Goal: Task Accomplishment & Management: Use online tool/utility

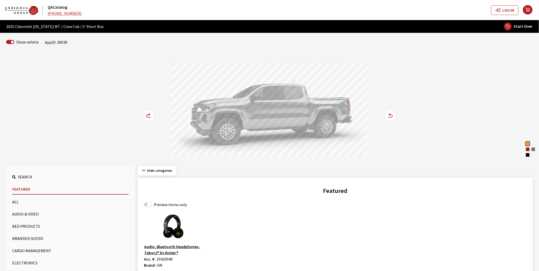
click at [148, 115] on circle at bounding box center [148, 116] width 10 height 10
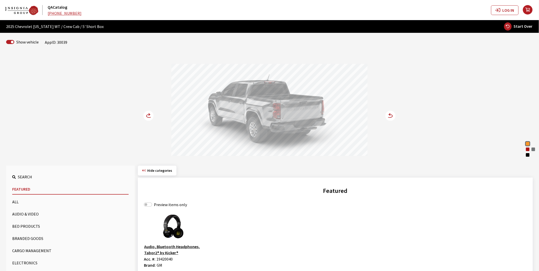
click at [148, 115] on circle at bounding box center [148, 116] width 10 height 10
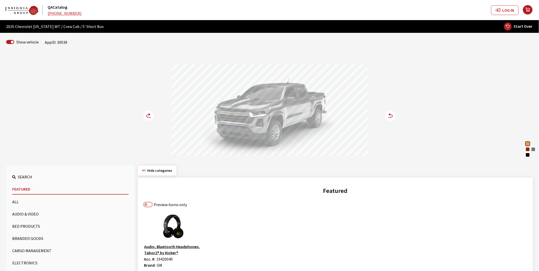
click at [149, 205] on input "Preview items only" at bounding box center [148, 205] width 8 height 4
checkbox input "true"
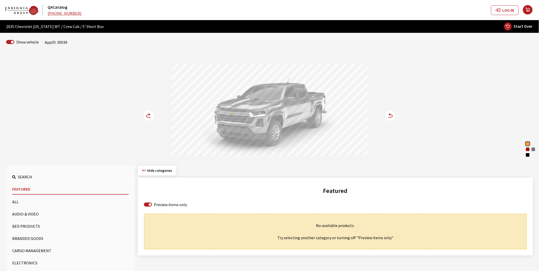
click at [29, 225] on button "Bed Products" at bounding box center [70, 226] width 116 height 10
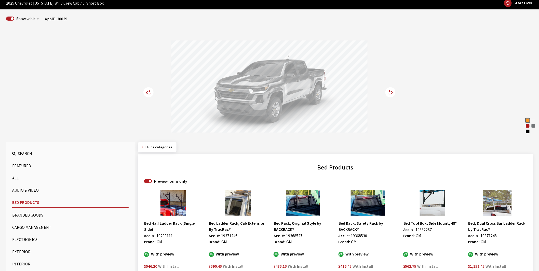
scroll to position [57, 0]
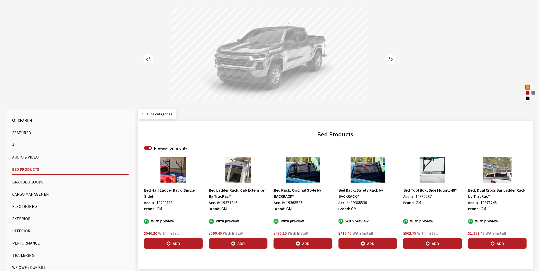
click at [164, 205] on span "19299111" at bounding box center [164, 202] width 16 height 5
copy span "19299111"
click at [360, 202] on span "19368530" at bounding box center [359, 202] width 16 height 5
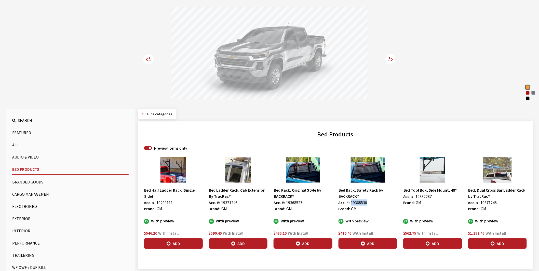
copy span "19368530"
click at [168, 203] on span "19299111" at bounding box center [164, 202] width 16 height 5
copy span "19299111"
click at [430, 196] on span "19332287" at bounding box center [424, 196] width 16 height 5
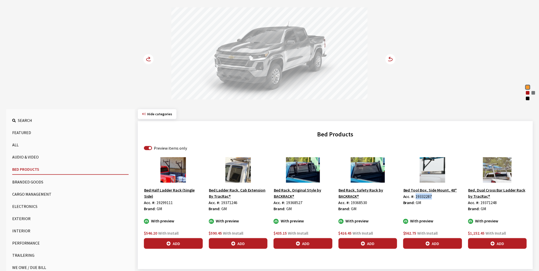
click at [430, 196] on span "19332287" at bounding box center [424, 196] width 16 height 5
copy span "19332287"
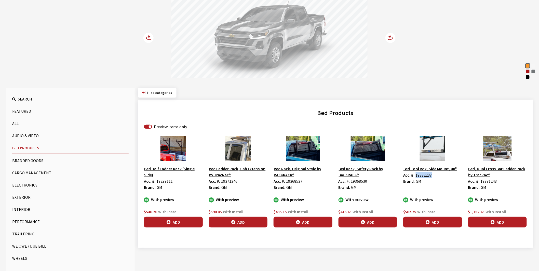
scroll to position [92, 0]
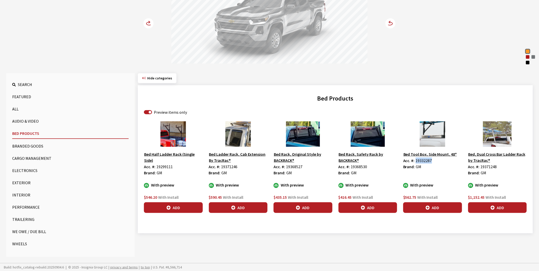
click at [20, 182] on button "Exterior" at bounding box center [70, 183] width 116 height 10
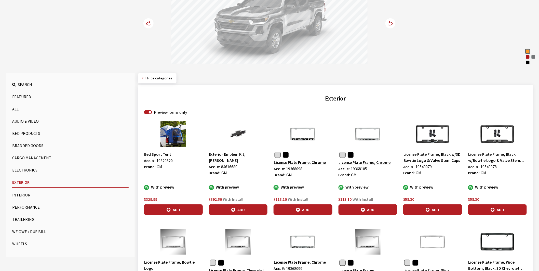
click at [162, 160] on span "19329820" at bounding box center [164, 160] width 16 height 5
copy span "19329820"
click at [234, 164] on span "84616680" at bounding box center [229, 166] width 16 height 5
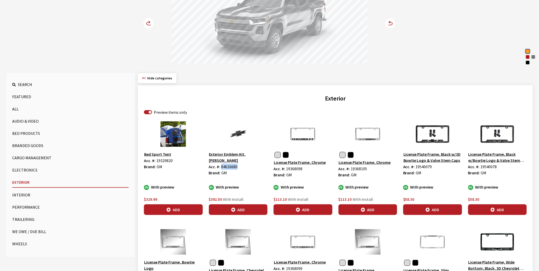
copy span "84616680"
click at [426, 167] on span "19540079" at bounding box center [424, 166] width 16 height 5
copy span "19540079"
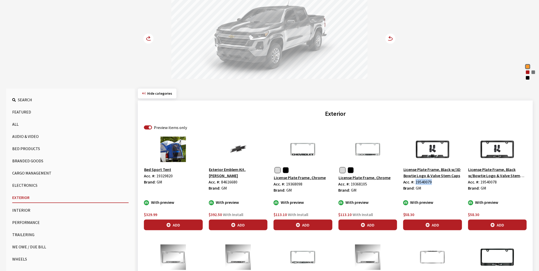
scroll to position [0, 0]
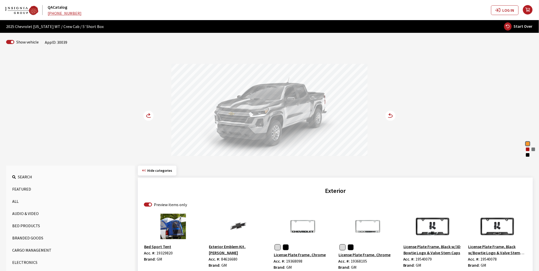
click at [149, 115] on icon at bounding box center [148, 116] width 5 height 3
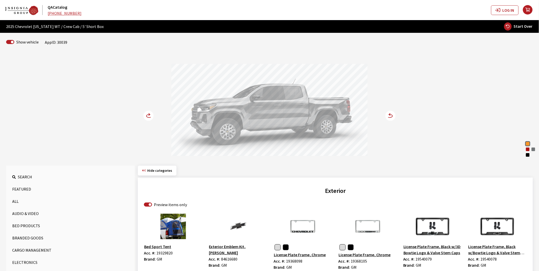
click at [145, 113] on circle at bounding box center [148, 116] width 10 height 10
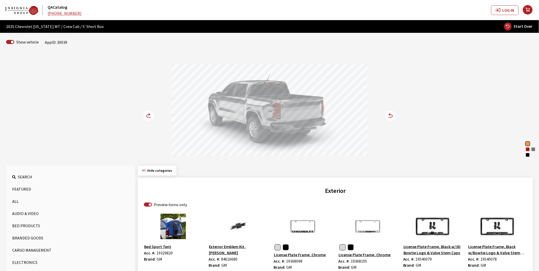
click at [145, 113] on circle at bounding box center [148, 116] width 10 height 10
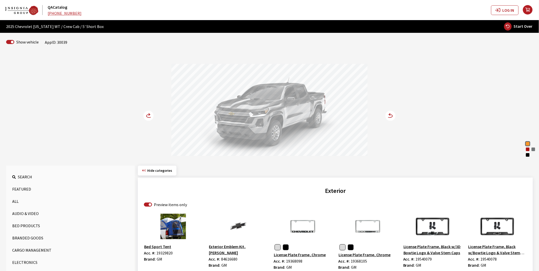
click at [145, 113] on circle at bounding box center [148, 116] width 10 height 10
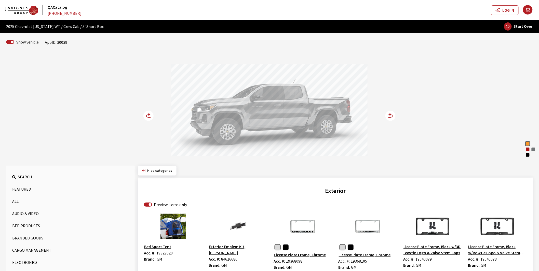
click at [145, 113] on circle at bounding box center [148, 116] width 10 height 10
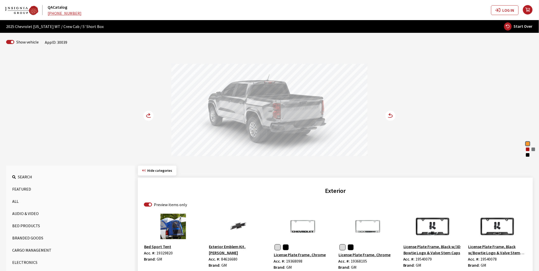
click at [145, 113] on circle at bounding box center [148, 116] width 10 height 10
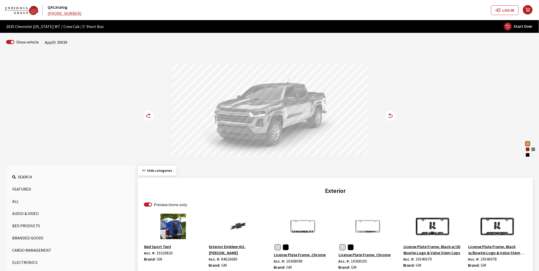
click at [145, 113] on circle at bounding box center [148, 116] width 10 height 10
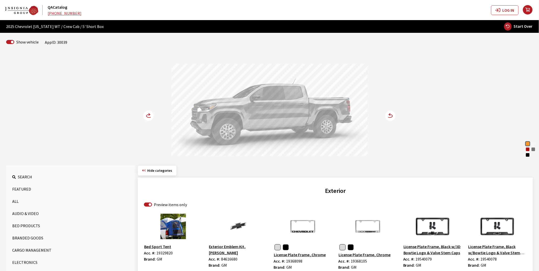
click at [521, 24] on span "Start Over" at bounding box center [523, 26] width 19 height 5
select select
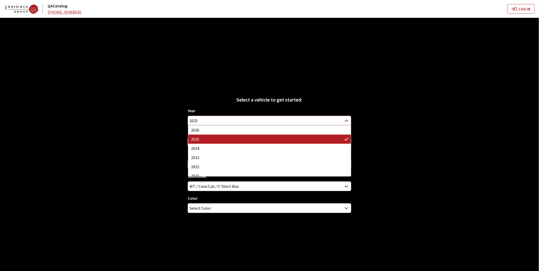
click at [203, 118] on span "2025" at bounding box center [269, 120] width 163 height 9
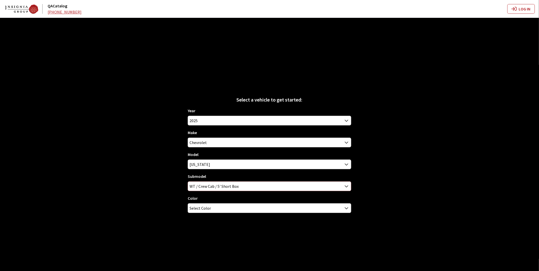
click at [212, 185] on span "WT / Crew Cab / 5' Short Box" at bounding box center [269, 186] width 163 height 9
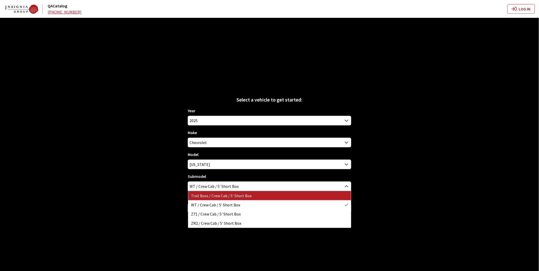
click at [115, 75] on div "Select a vehicle to get started: Year 2026 2025 2024 2023 2022 2021 2020 2019 2…" at bounding box center [269, 153] width 539 height 271
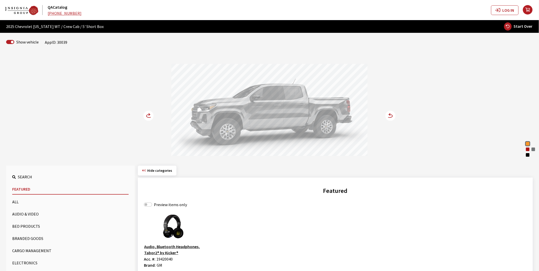
click at [33, 227] on button "Bed Products" at bounding box center [70, 226] width 116 height 10
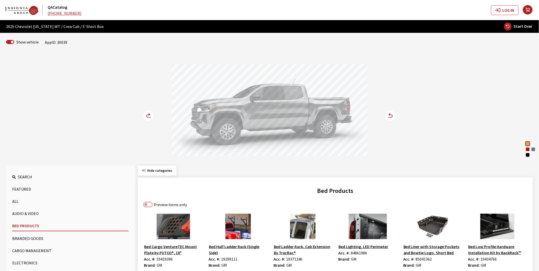
click at [150, 206] on input "Preview items only" at bounding box center [148, 205] width 8 height 4
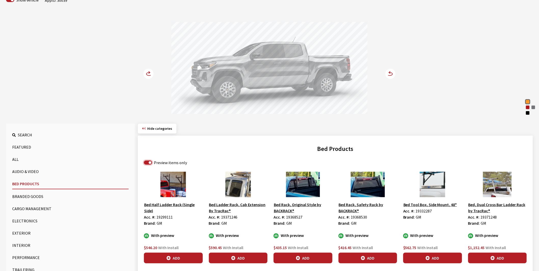
scroll to position [92, 0]
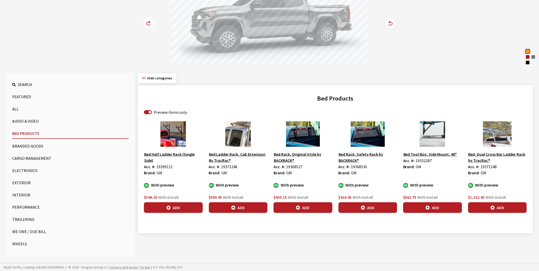
click at [27, 183] on button "Exterior" at bounding box center [70, 183] width 116 height 10
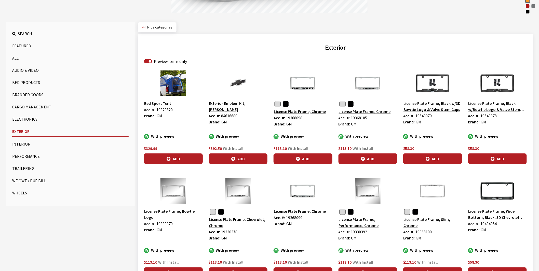
scroll to position [150, 0]
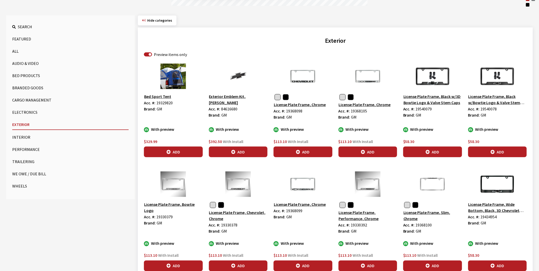
click at [29, 149] on button "Performance" at bounding box center [70, 149] width 116 height 10
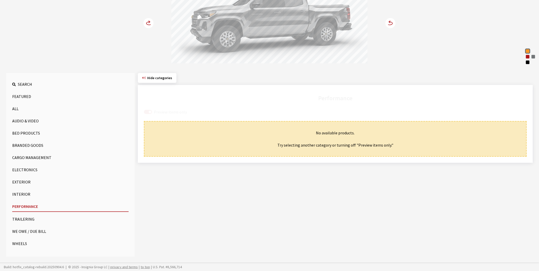
scroll to position [92, 0]
click at [26, 157] on button "Cargo Management" at bounding box center [70, 158] width 116 height 10
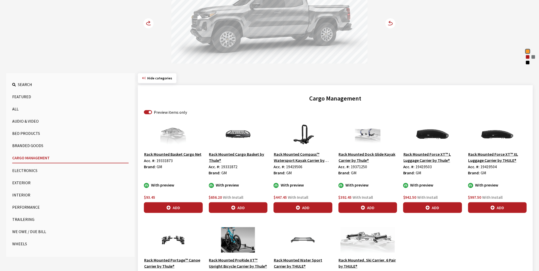
click at [294, 167] on span "19419506" at bounding box center [294, 166] width 16 height 5
copy span "19419506"
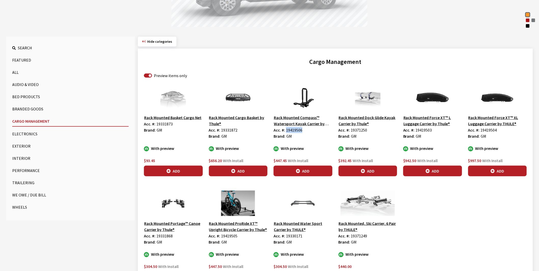
scroll to position [175, 0]
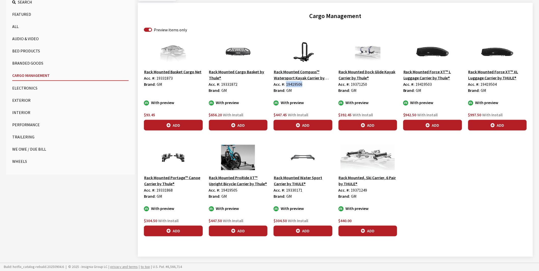
click at [20, 159] on button "Wheels" at bounding box center [70, 161] width 116 height 10
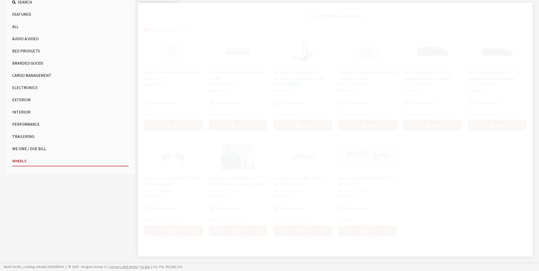
scroll to position [92, 0]
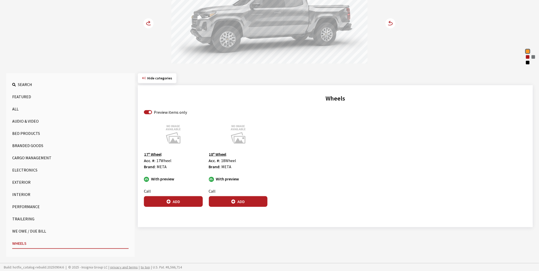
click at [26, 217] on button "Trailering" at bounding box center [70, 219] width 116 height 10
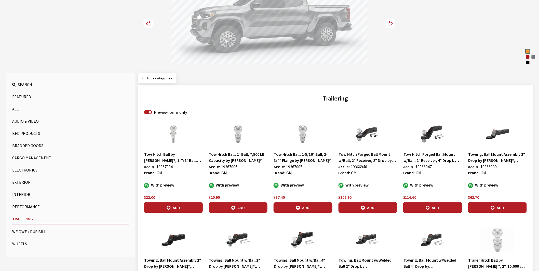
click at [361, 167] on span "19366946" at bounding box center [359, 166] width 16 height 5
copy span "19366946"
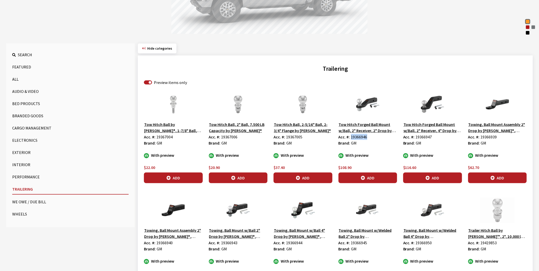
scroll to position [119, 0]
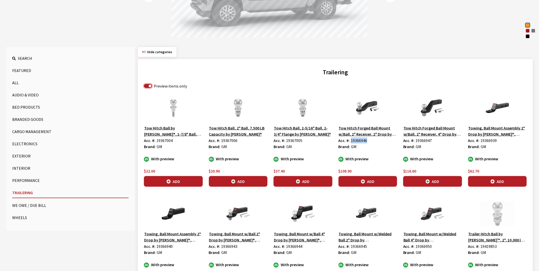
click at [146, 86] on input "Preview items only" at bounding box center [148, 86] width 8 height 4
checkbox input "false"
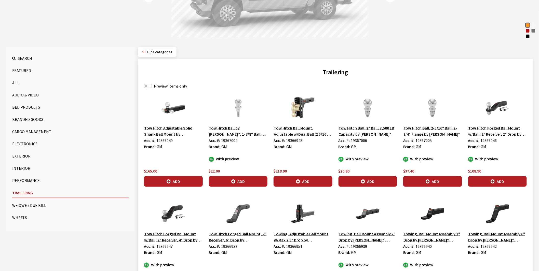
click at [31, 132] on button "Cargo Management" at bounding box center [70, 132] width 116 height 10
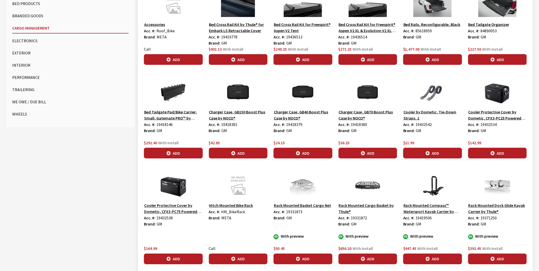
scroll to position [147, 0]
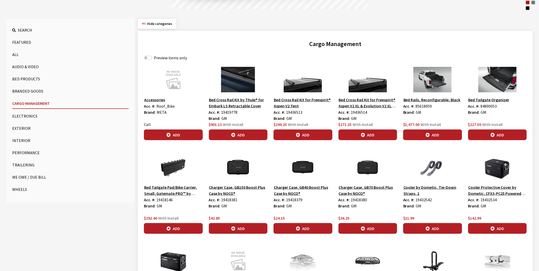
click at [17, 128] on button "Exterior" at bounding box center [70, 128] width 116 height 10
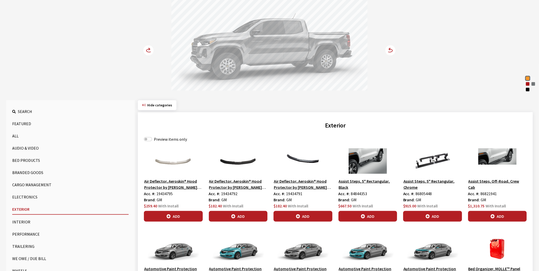
scroll to position [0, 0]
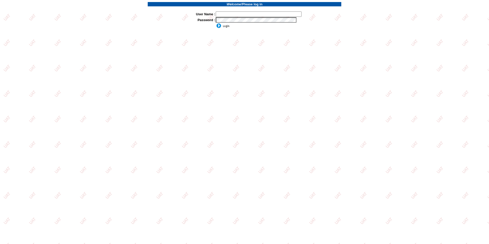
click at [235, 15] on input "text" at bounding box center [259, 13] width 86 height 5
type input "sdakes"
click at [216, 23] on input "image" at bounding box center [223, 25] width 14 height 5
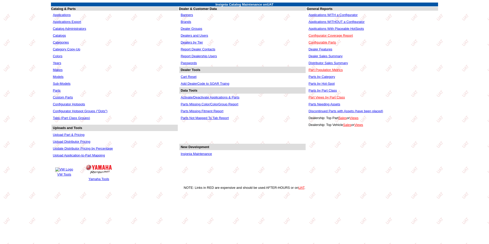
click at [336, 22] on link "Applications WITHOUT a Configurator" at bounding box center [336, 22] width 56 height 4
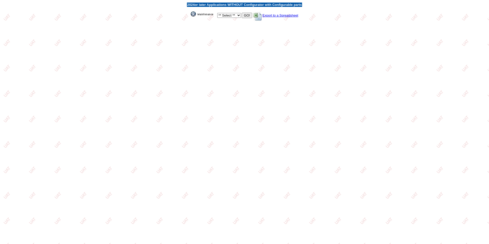
click at [239, 16] on select "** Select ** Acura Alfa Romeo Audi Bentley BMW DoubleTake Ford GM Honda Hyundai…" at bounding box center [229, 15] width 24 height 5
select select "1"
click at [217, 13] on select "** Select ** Acura Alfa Romeo Audi Bentley BMW DoubleTake Ford GM Honda Hyundai…" at bounding box center [229, 15] width 24 height 5
click at [247, 17] on input "GO!" at bounding box center [247, 15] width 10 height 5
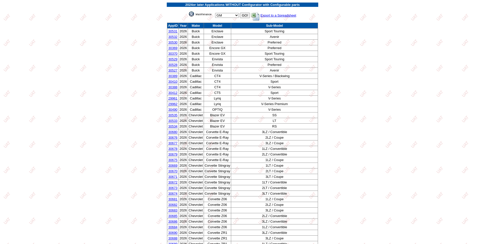
click at [200, 13] on img at bounding box center [201, 13] width 25 height 5
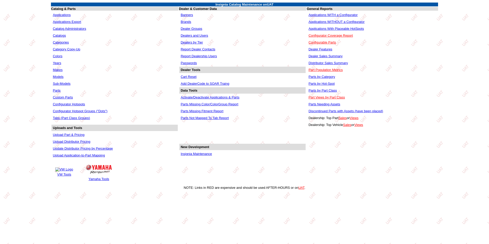
click at [334, 14] on link "Applications WITH a Configurator" at bounding box center [332, 15] width 49 height 4
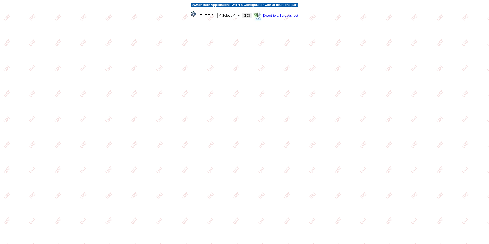
click at [238, 17] on select "** Select ** Acura Alfa Romeo Audi Bentley BMW DoubleTake [PERSON_NAME] Honda H…" at bounding box center [229, 15] width 24 height 5
select select "1"
click at [217, 13] on select "** Select ** Acura Alfa Romeo Audi Bentley BMW DoubleTake [PERSON_NAME] Honda H…" at bounding box center [229, 15] width 24 height 5
click at [247, 14] on input "GO!" at bounding box center [247, 15] width 10 height 5
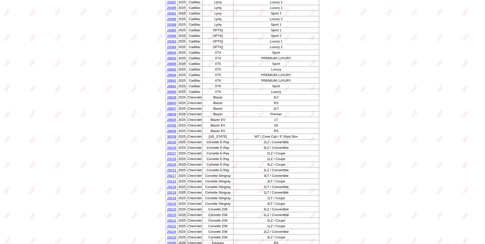
scroll to position [408, 0]
